Goal: Task Accomplishment & Management: Complete application form

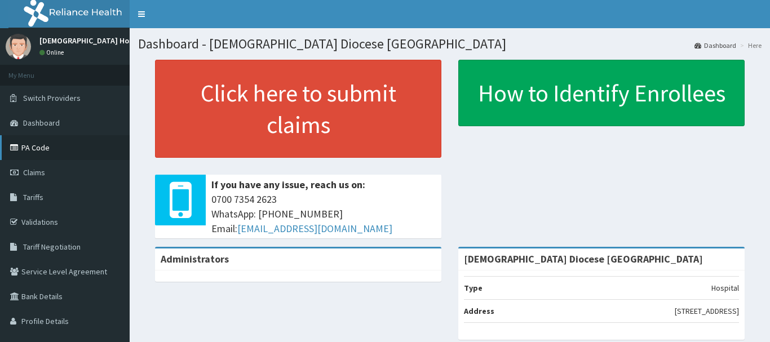
click at [45, 147] on link "PA Code" at bounding box center [65, 147] width 130 height 25
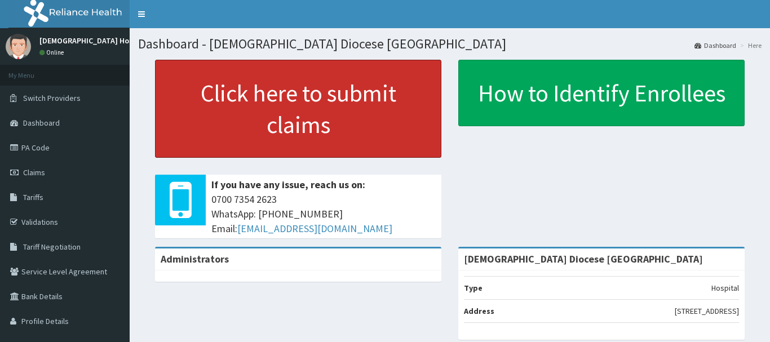
click at [328, 102] on link "Click here to submit claims" at bounding box center [298, 109] width 286 height 98
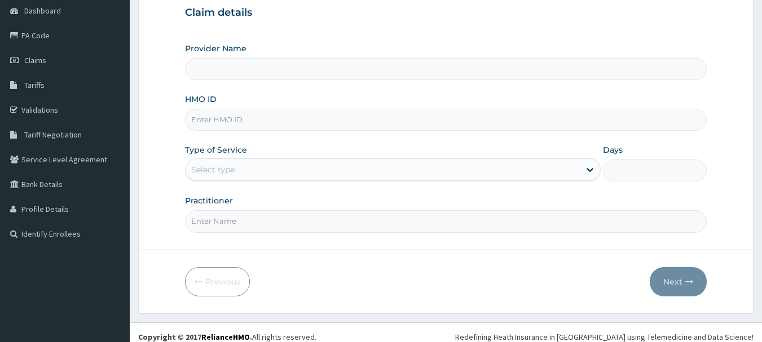
scroll to position [113, 0]
click at [234, 122] on input "HMO ID" at bounding box center [446, 119] width 522 height 22
paste input "MEP/10010/A"
type input "MEP/10010/A"
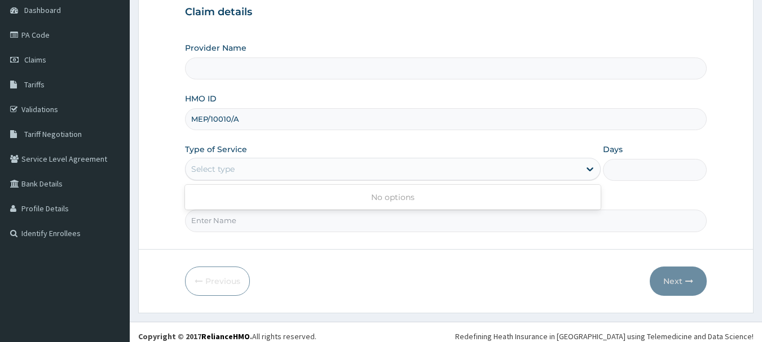
click at [221, 169] on div "Select type" at bounding box center [212, 169] width 43 height 11
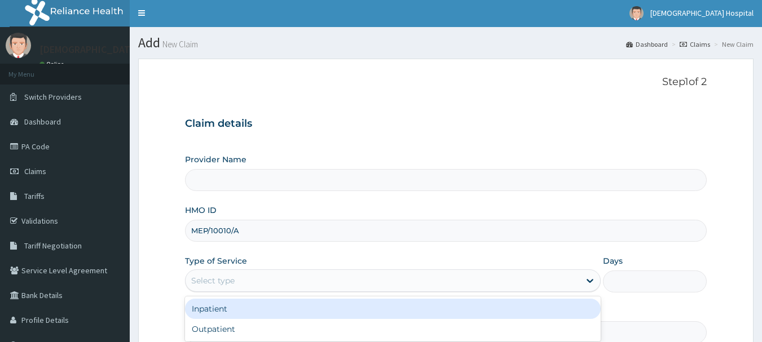
scroll to position [0, 0]
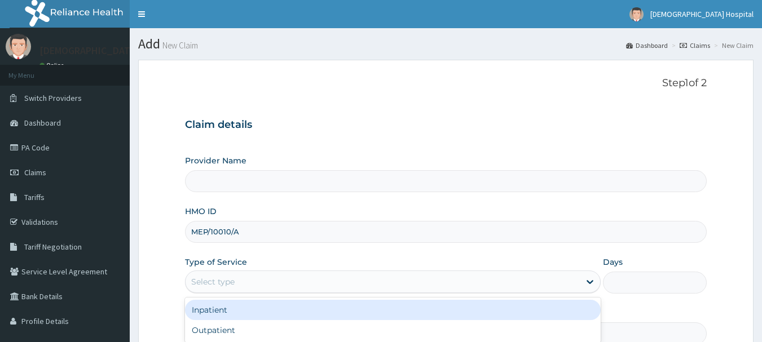
type input "[DEMOGRAPHIC_DATA] Diocese [GEOGRAPHIC_DATA]"
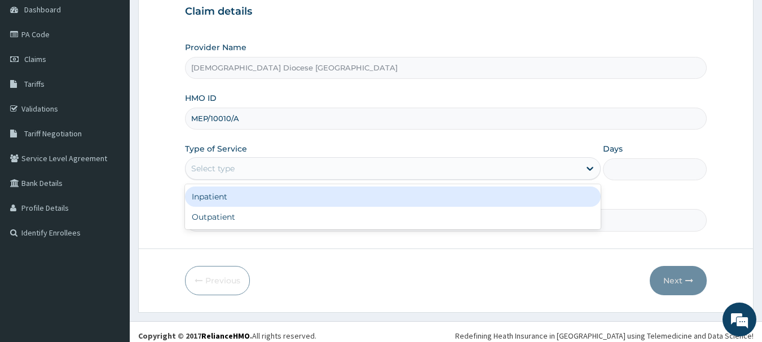
scroll to position [121, 0]
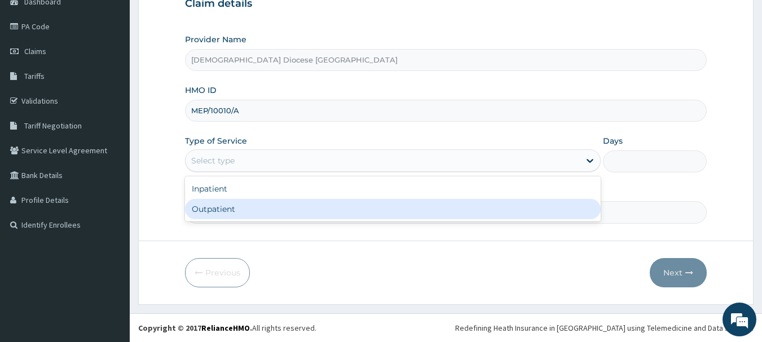
click at [259, 211] on div "Outpatient" at bounding box center [393, 209] width 416 height 20
type input "1"
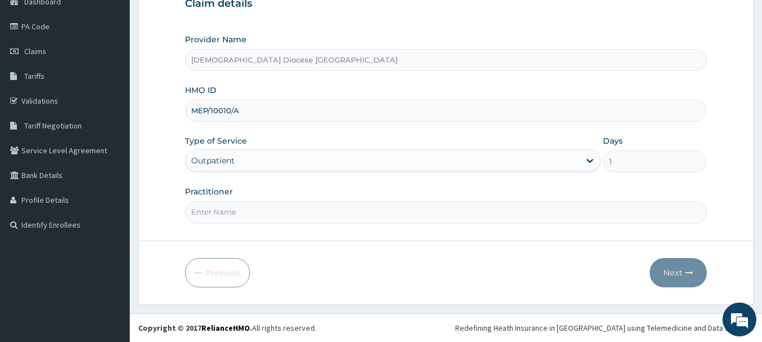
click at [254, 227] on form "Step 1 of 2 Claim details Provider Name Anglican Diocese Bethel mission Hospita…" at bounding box center [445, 122] width 615 height 366
click at [254, 219] on input "Practitioner" at bounding box center [446, 212] width 522 height 22
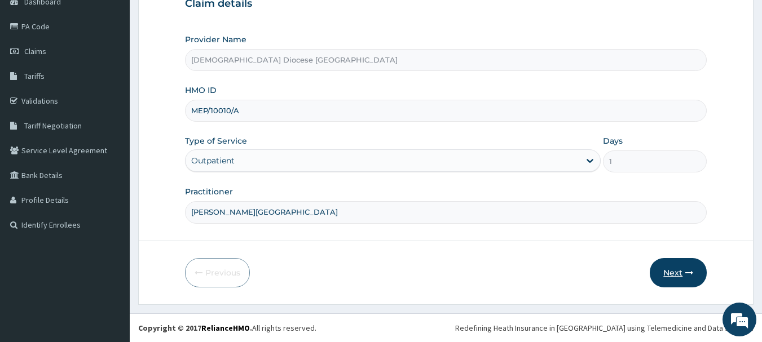
type input "DR. OKEKE"
click at [673, 273] on button "Next" at bounding box center [678, 272] width 57 height 29
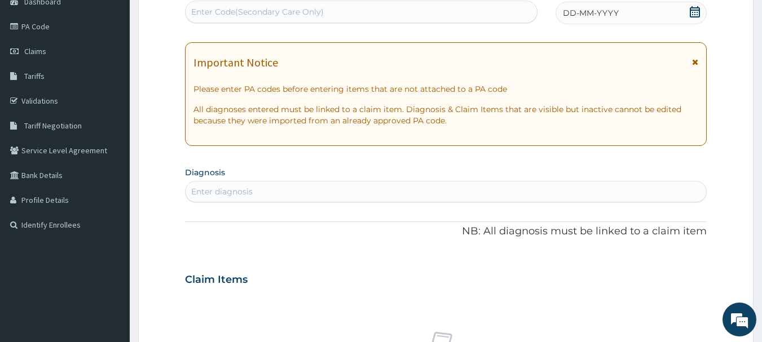
click at [213, 7] on div "Enter Code(Secondary Care Only)" at bounding box center [257, 11] width 133 height 11
paste input "PA/872D6F"
type input "PA/872D6F"
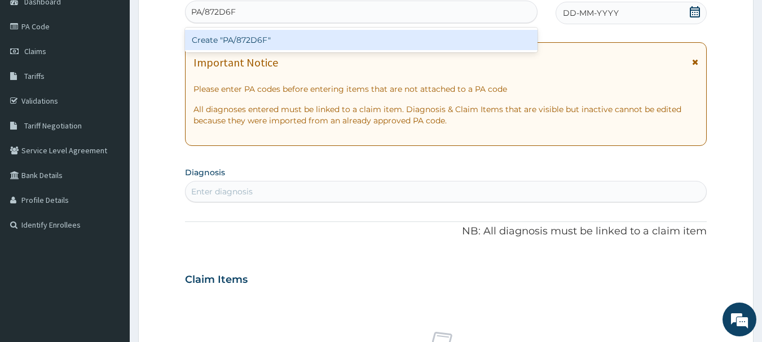
click at [253, 38] on div "Create "PA/872D6F"" at bounding box center [361, 40] width 353 height 20
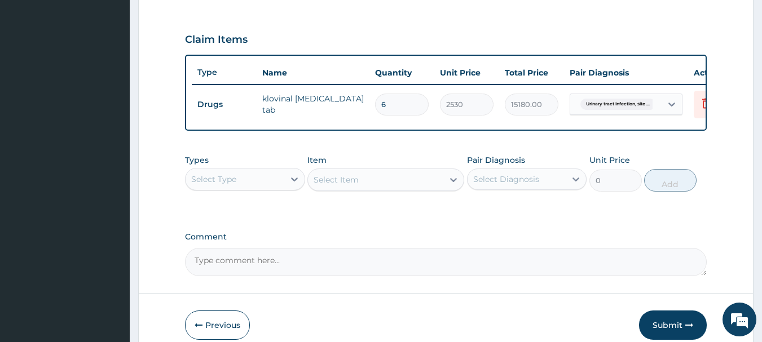
scroll to position [411, 0]
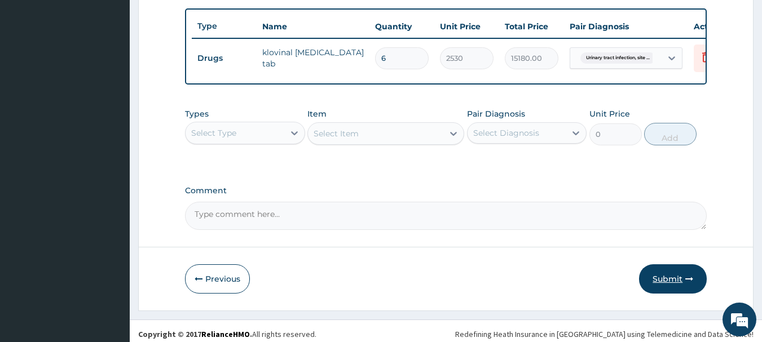
click at [676, 290] on button "Submit" at bounding box center [673, 278] width 68 height 29
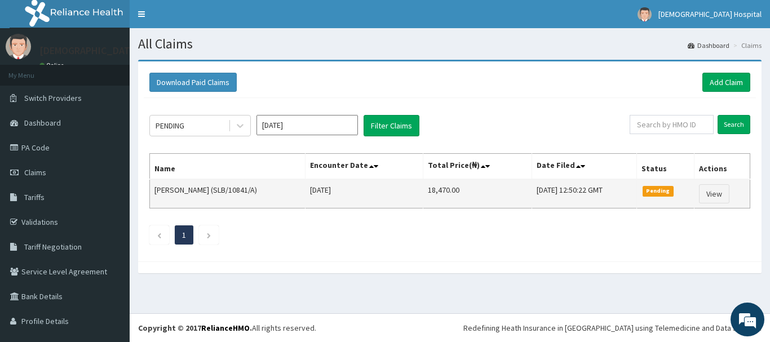
scroll to position [22, 0]
